Goal: Task Accomplishment & Management: Complete application form

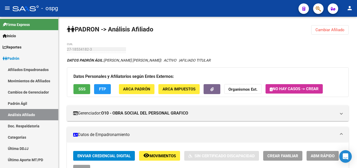
click at [257, 89] on strong "Organismos Ext." at bounding box center [243, 89] width 29 height 5
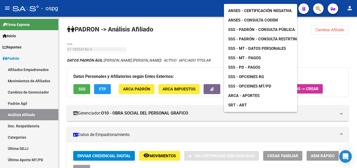
click at [261, 8] on span "ANSES - Certificación Negativa" at bounding box center [260, 10] width 64 height 5
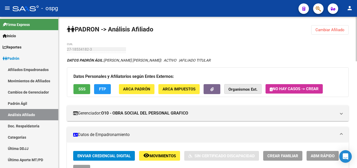
click at [242, 89] on strong "Organismos Ext." at bounding box center [243, 89] width 29 height 5
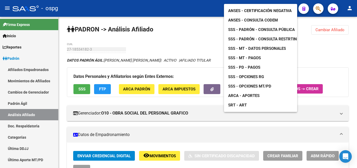
click at [285, 8] on span "ANSES - Certificación Negativa" at bounding box center [260, 10] width 64 height 5
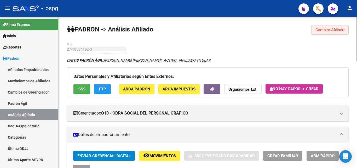
click at [342, 29] on span "Cambiar Afiliado" at bounding box center [330, 29] width 29 height 5
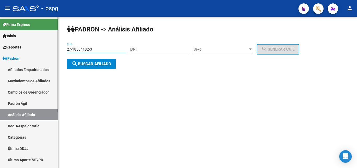
click at [0, 31] on mat-sidenav-container "Firma Express Inicio Instructivos Contacto OS Reportes Ingresos Devengados Anál…" at bounding box center [178, 92] width 357 height 151
type input "23-93881315-9"
click at [92, 68] on button "search Buscar afiliado" at bounding box center [91, 64] width 49 height 10
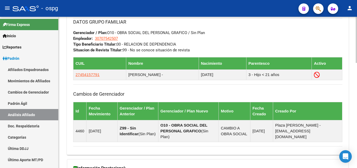
scroll to position [214, 0]
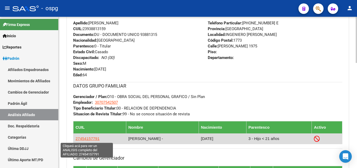
click at [81, 139] on span "27454157791" at bounding box center [88, 138] width 24 height 4
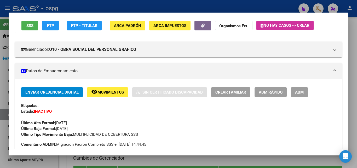
scroll to position [105, 0]
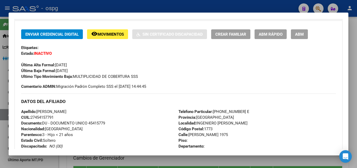
click at [299, 32] on span "ABM" at bounding box center [299, 34] width 9 height 5
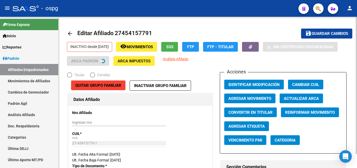
radio input "true"
type input "30-70754250-7"
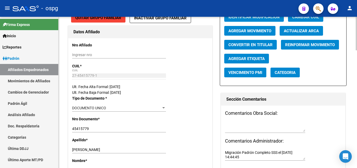
scroll to position [105, 0]
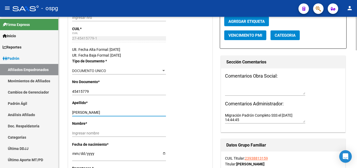
drag, startPoint x: 116, startPoint y: 111, endPoint x: 138, endPoint y: 114, distance: 21.8
click at [138, 114] on input "[PERSON_NAME]" at bounding box center [119, 112] width 94 height 4
type input "[PERSON_NAME]"
click at [108, 132] on input "Ingresar nombre" at bounding box center [119, 133] width 94 height 4
paste input "[PERSON_NAME]"
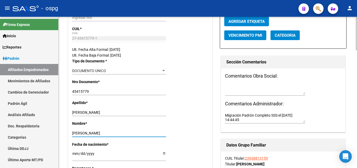
scroll to position [52, 0]
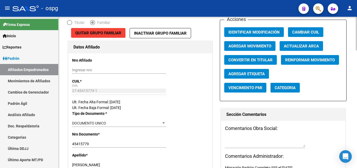
type input "[PERSON_NAME]"
click at [248, 46] on span "Agregar Movimiento" at bounding box center [250, 46] width 43 height 5
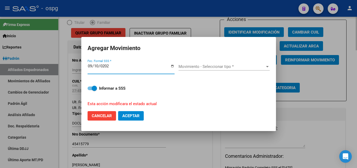
type input "[DATE]"
click at [232, 66] on span "Movimiento - Seleccionar tipo *" at bounding box center [222, 66] width 87 height 5
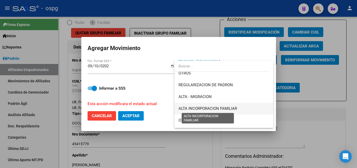
click at [231, 109] on span "ALTA INCORPORACION FAMILIAR" at bounding box center [208, 108] width 59 height 5
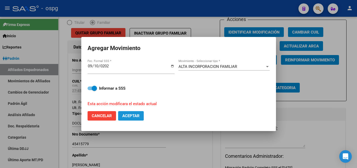
click at [132, 116] on span "Aceptar" at bounding box center [130, 115] width 17 height 5
checkbox input "false"
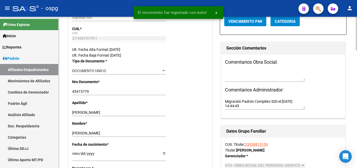
scroll to position [0, 0]
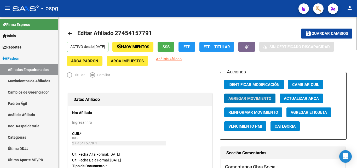
click at [325, 33] on span "Guardar cambios" at bounding box center [330, 33] width 37 height 5
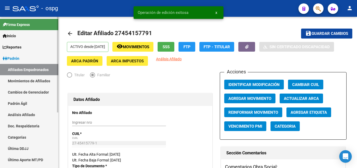
click at [16, 59] on span "Padrón" at bounding box center [11, 58] width 17 height 6
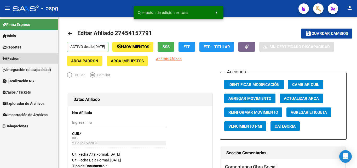
click at [14, 55] on span "Padrón" at bounding box center [11, 58] width 17 height 6
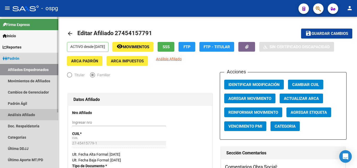
click at [23, 114] on link "Análisis Afiliado" at bounding box center [29, 114] width 58 height 11
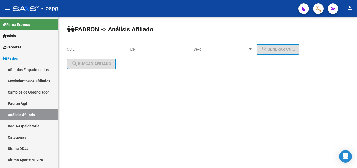
click at [82, 49] on input "CUIL" at bounding box center [96, 49] width 59 height 4
paste input
click at [82, 47] on input "CUIL" at bounding box center [96, 49] width 59 height 4
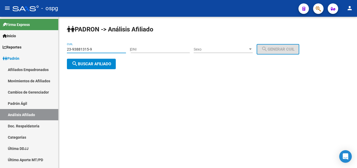
type input "23-93881315-9"
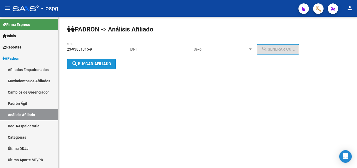
click at [105, 65] on span "search Buscar afiliado" at bounding box center [91, 63] width 39 height 5
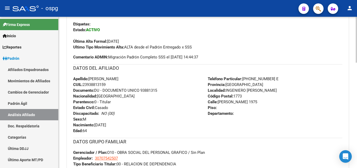
scroll to position [262, 0]
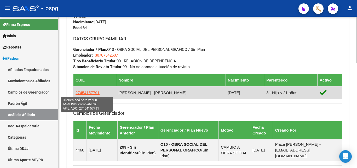
click at [94, 91] on span "27454157791" at bounding box center [88, 92] width 24 height 4
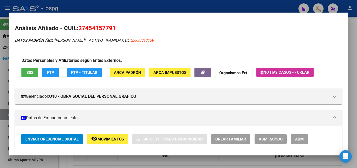
click at [305, 138] on button "ABM" at bounding box center [299, 139] width 17 height 10
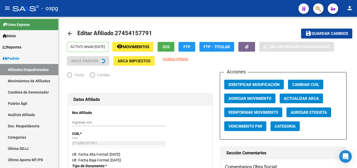
radio input "true"
type input "30-70754250-7"
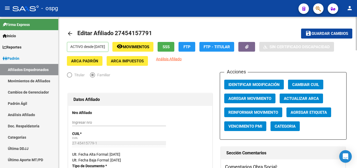
click at [341, 62] on div "ACTIVO desde [DATE] remove_red_eye Movimientos SSS FTP FTP - Titular Sin Certif…" at bounding box center [208, 54] width 282 height 24
click at [73, 38] on link "arrow_back" at bounding box center [72, 33] width 10 height 12
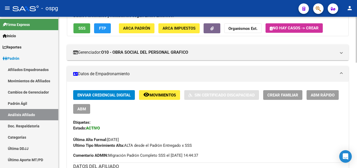
scroll to position [60, 0]
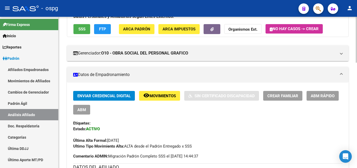
click at [284, 93] on span "Crear Familiar" at bounding box center [283, 95] width 31 height 5
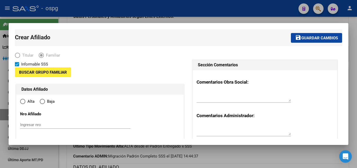
type input "30-70754250-7"
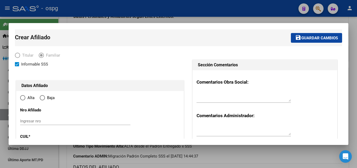
type input "INGENIERO [PERSON_NAME]"
type input "1773"
type input "[PERSON_NAME]"
type input "1975"
radio input "true"
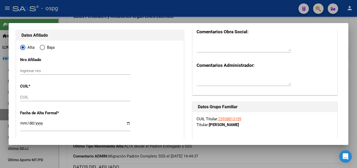
scroll to position [52, 0]
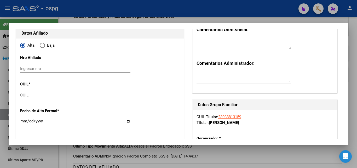
type input "30-70754250-7"
click at [28, 94] on input "CUIL" at bounding box center [75, 95] width 110 height 5
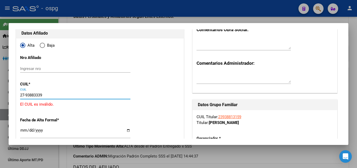
type input "27-93883339-2"
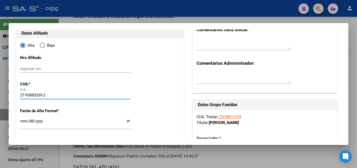
type input "93883339"
type input "[PERSON_NAME] [PERSON_NAME]"
type input "[DATE]"
type input "BARRIO [GEOGRAPHIC_DATA]"
type input "1832"
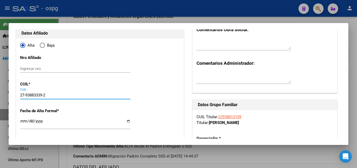
type input "[PERSON_NAME]"
type input "1975"
type input "27-93883339-2"
click at [22, 122] on input "Ingresar fecha" at bounding box center [75, 123] width 110 height 8
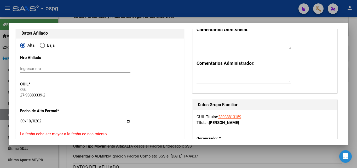
type input "[DATE]"
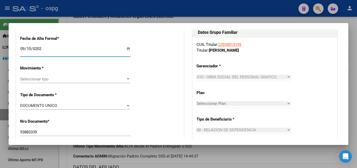
scroll to position [131, 0]
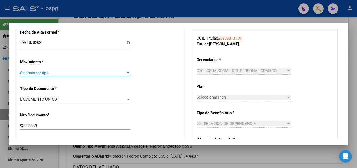
click at [76, 73] on span "Seleccionar tipo" at bounding box center [73, 72] width 106 height 5
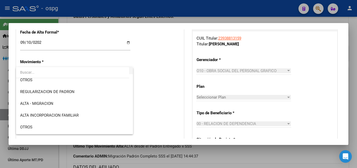
scroll to position [52, 0]
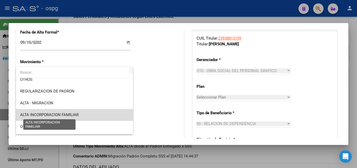
click at [75, 115] on span "ALTA INCORPORACION FAMILIAR" at bounding box center [49, 114] width 59 height 5
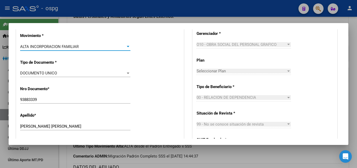
scroll to position [183, 0]
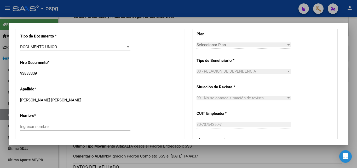
drag, startPoint x: 55, startPoint y: 99, endPoint x: 83, endPoint y: 100, distance: 28.5
click at [83, 100] on input "[PERSON_NAME] [PERSON_NAME]" at bounding box center [75, 100] width 110 height 5
type input "[PERSON_NAME] [PERSON_NAME]"
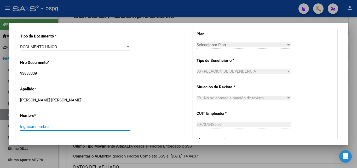
click at [30, 128] on input "Ingresar nombre" at bounding box center [75, 126] width 110 height 5
paste input "[PERSON_NAME]"
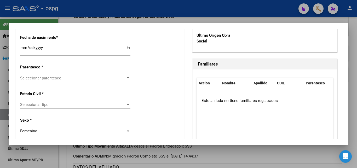
type input "[PERSON_NAME]"
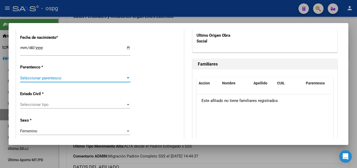
click at [58, 78] on span "Seleccionar parentesco" at bounding box center [73, 78] width 106 height 5
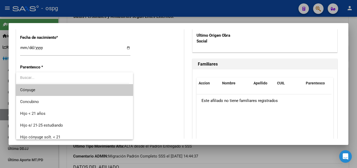
click at [43, 90] on span "Cónyuge" at bounding box center [74, 90] width 109 height 12
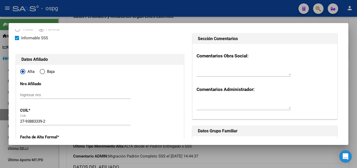
scroll to position [0, 0]
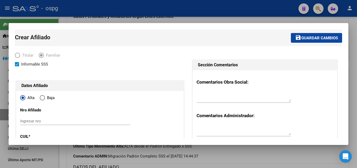
click at [328, 32] on mat-toolbar-row "save Guardar cambios" at bounding box center [250, 37] width 183 height 17
click at [331, 38] on span "Guardar cambios" at bounding box center [320, 38] width 37 height 5
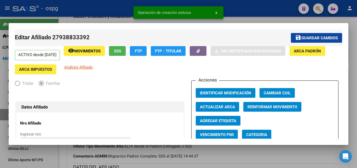
click at [356, 60] on div at bounding box center [178, 84] width 357 height 168
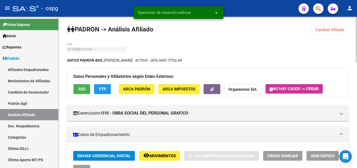
click at [335, 28] on span "Cambiar Afiliado" at bounding box center [330, 29] width 29 height 5
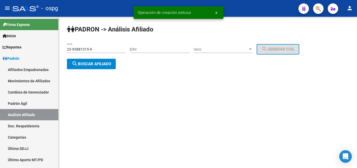
click at [92, 61] on button "search Buscar afiliado" at bounding box center [91, 64] width 49 height 10
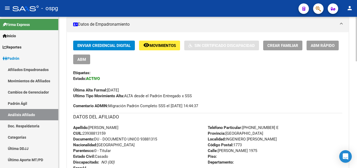
scroll to position [105, 0]
